Goal: Information Seeking & Learning: Learn about a topic

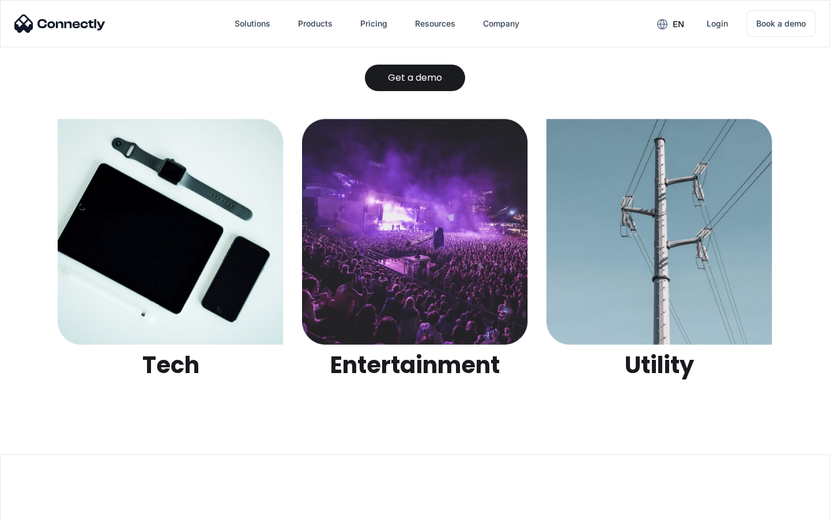
scroll to position [3637, 0]
